Goal: Task Accomplishment & Management: Use online tool/utility

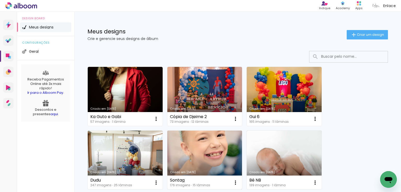
click at [202, 153] on link "Criado em [DATE]" at bounding box center [205, 160] width 75 height 59
